Goal: Navigation & Orientation: Understand site structure

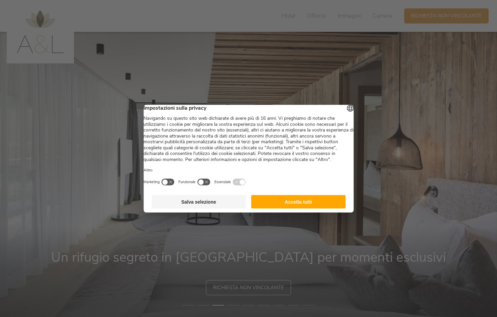
click at [295, 203] on button "Accetta tutti" at bounding box center [298, 201] width 94 height 13
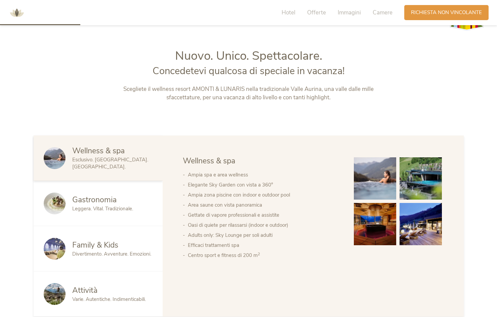
scroll to position [328, 0]
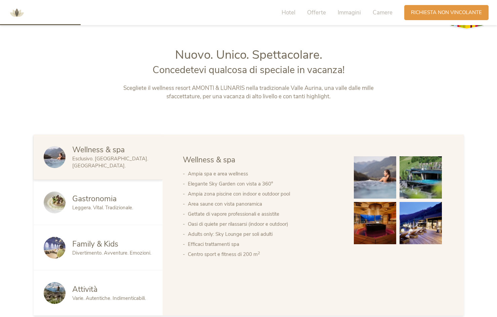
click at [89, 252] on span "Divertimento. Avventure. Emozioni." at bounding box center [111, 253] width 79 height 7
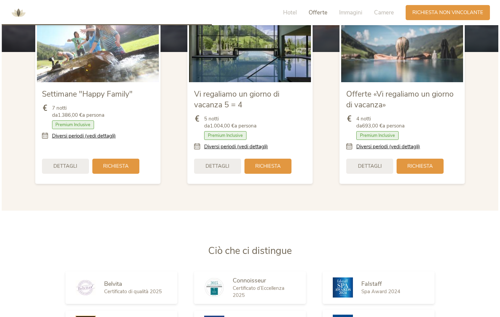
scroll to position [849, 0]
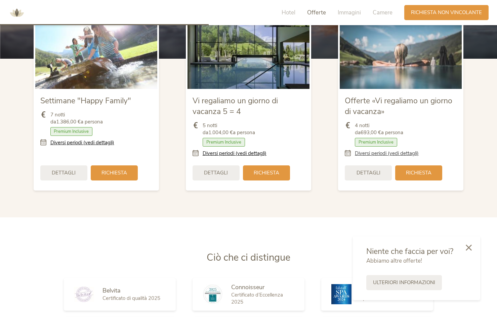
click at [415, 152] on link "Diversi periodi (vedi dettagli)" at bounding box center [387, 153] width 64 height 7
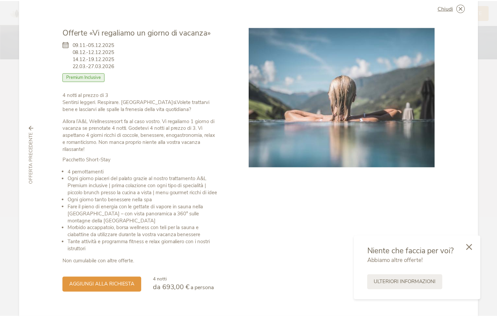
scroll to position [19, 0]
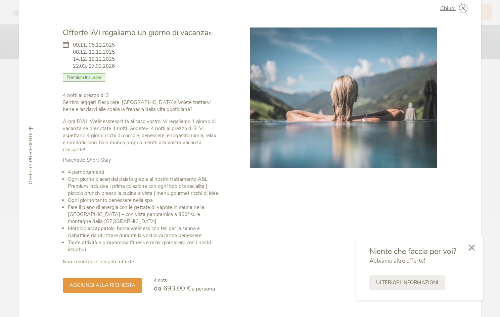
click at [0, 0] on icon at bounding box center [0, 0] width 0 height 0
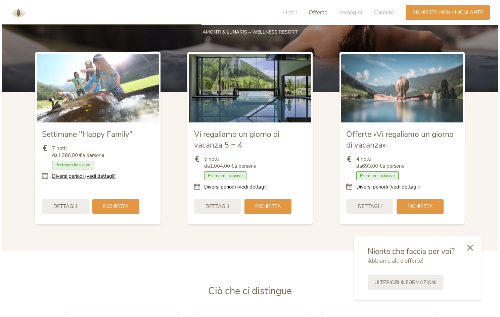
scroll to position [812, 0]
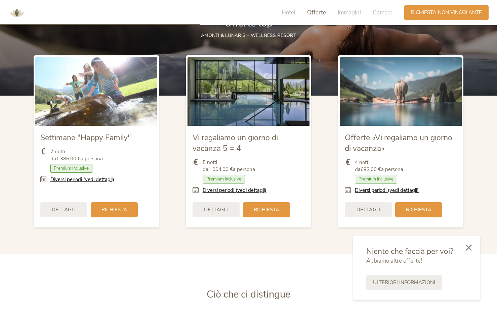
click at [84, 180] on link "Diversi periodi (vedi dettagli)" at bounding box center [82, 179] width 64 height 7
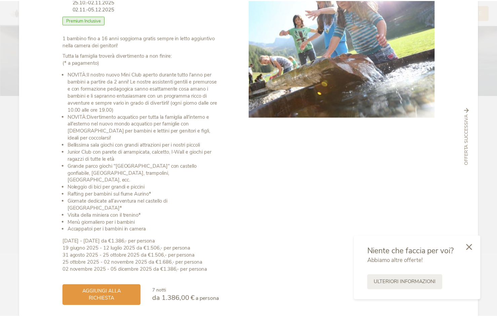
scroll to position [70, 0]
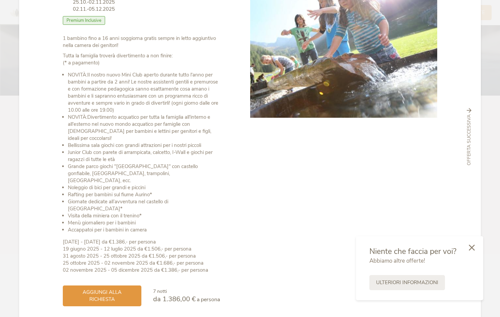
click at [482, 122] on div "Chiudi Settimane "Happy Family" 06.09.-25.10.2025 Mezza pensione" at bounding box center [250, 158] width 500 height 317
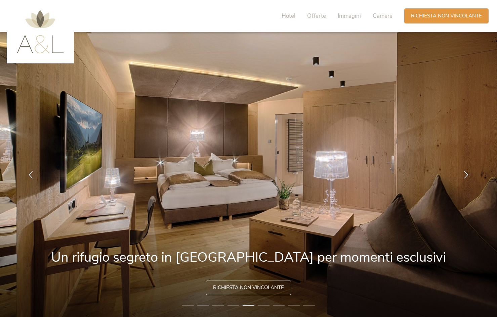
click at [281, 16] on div "Hotel Offerte Immagini Camere" at bounding box center [338, 15] width 131 height 15
click at [285, 16] on span "Hotel" at bounding box center [289, 16] width 14 height 8
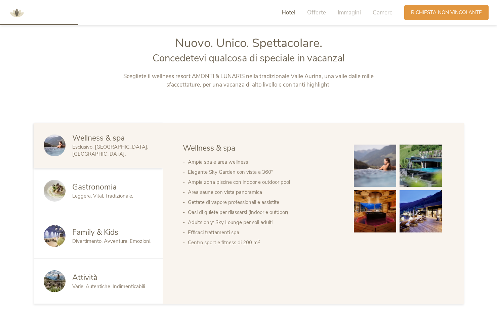
scroll to position [341, 0]
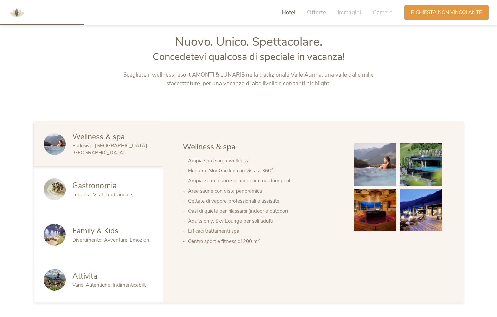
click at [140, 227] on div "Family & Kids" at bounding box center [112, 231] width 80 height 11
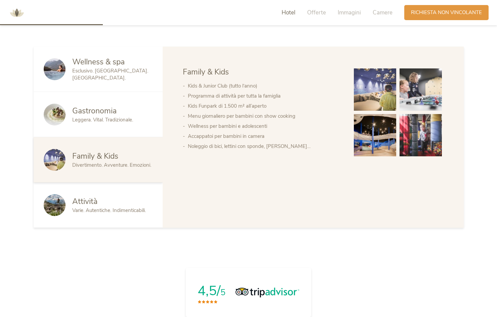
scroll to position [418, 0]
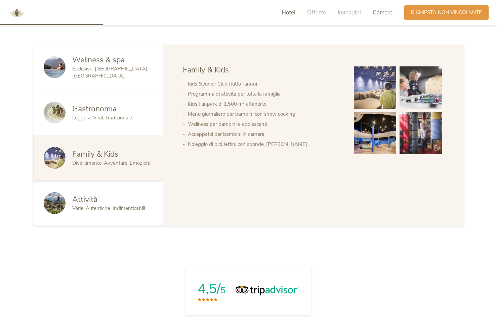
click at [374, 13] on span "Camere" at bounding box center [383, 13] width 20 height 8
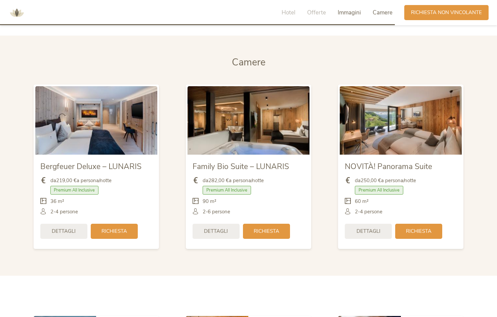
click at [358, 13] on span "Immagini" at bounding box center [349, 13] width 23 height 8
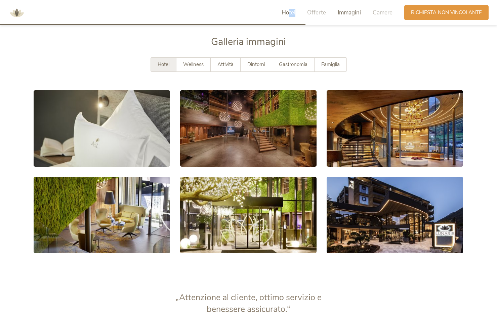
click at [289, 14] on span "Hotel" at bounding box center [289, 13] width 14 height 8
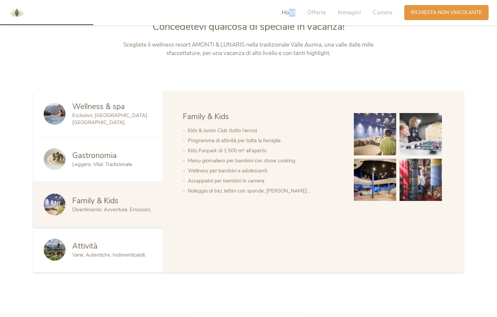
scroll to position [341, 0]
